Goal: Navigation & Orientation: Find specific page/section

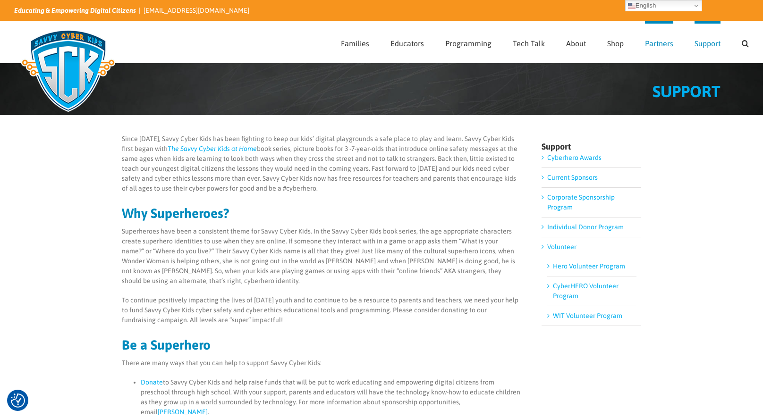
click at [651, 44] on span "Partners" at bounding box center [659, 44] width 28 height 8
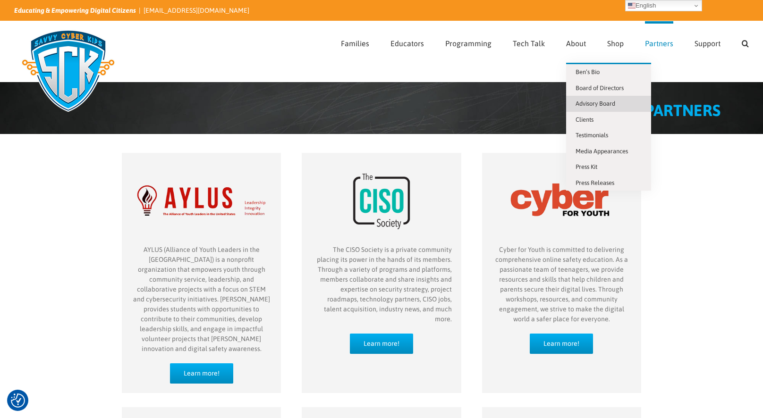
click at [578, 106] on span "Advisory Board" at bounding box center [596, 103] width 40 height 7
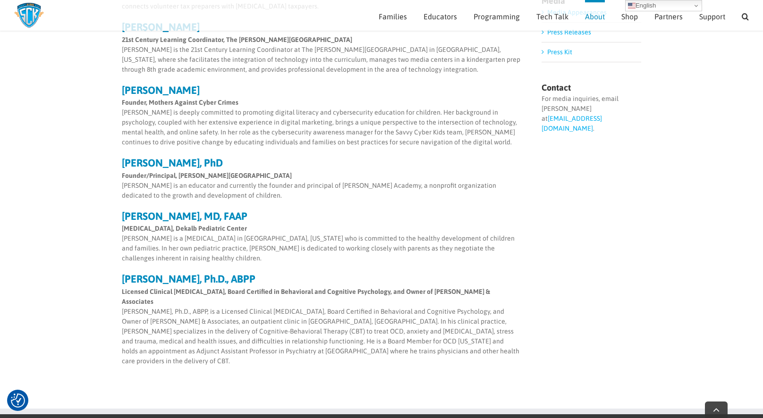
scroll to position [325, 0]
